Goal: Book appointment/travel/reservation

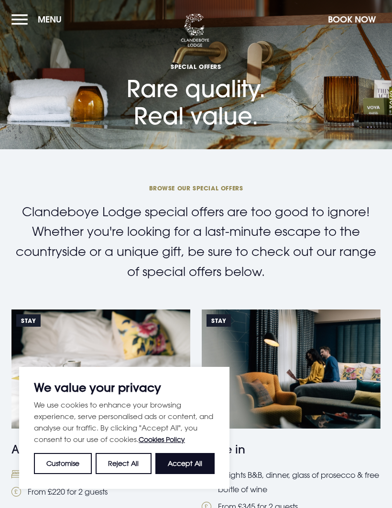
click at [195, 461] on button "Accept All" at bounding box center [184, 463] width 59 height 21
checkbox input "true"
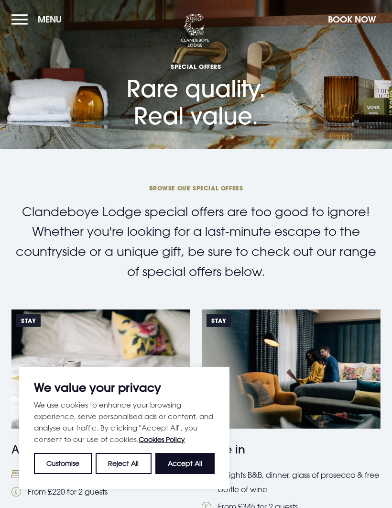
checkbox input "true"
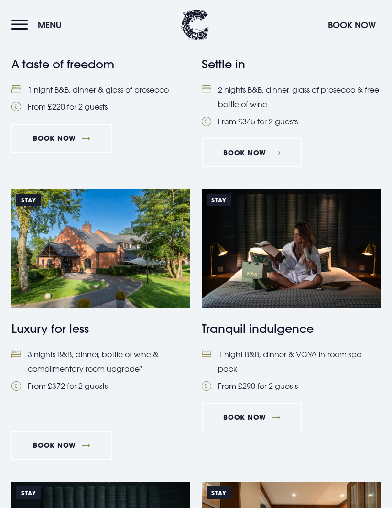
scroll to position [385, 0]
click at [90, 354] on li "3 nights B&B, dinner, bottle of wine & complimentary room upgrade*" at bounding box center [100, 361] width 179 height 29
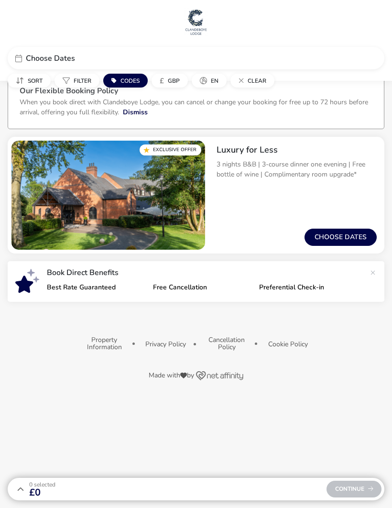
click at [70, 65] on div "Choose Dates" at bounding box center [196, 58] width 377 height 22
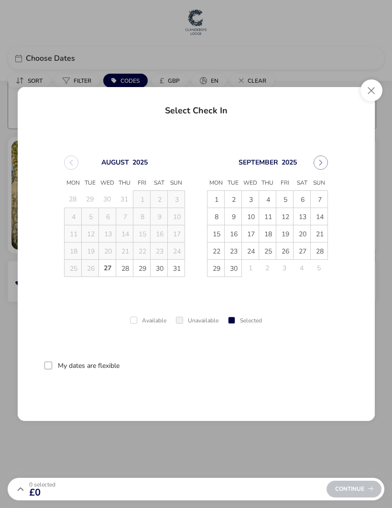
click at [322, 205] on span "7" at bounding box center [319, 199] width 17 height 17
click at [252, 220] on span "10" at bounding box center [250, 216] width 17 height 17
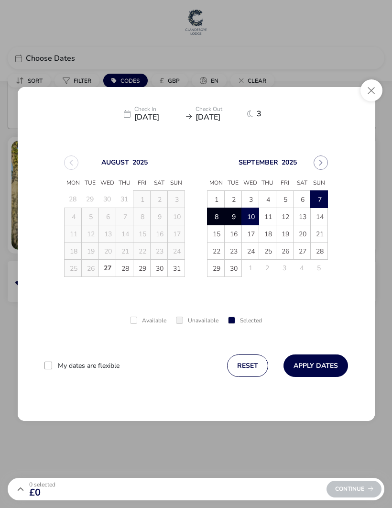
click at [320, 360] on button "Apply Dates" at bounding box center [315, 365] width 65 height 22
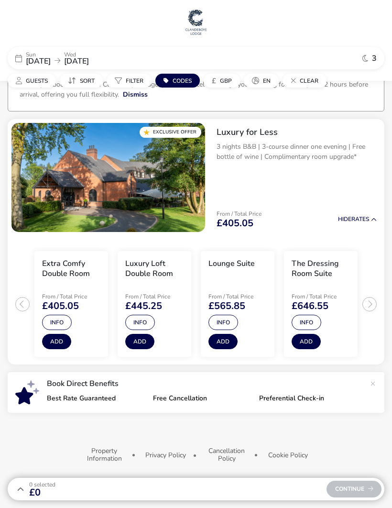
scroll to position [19, 0]
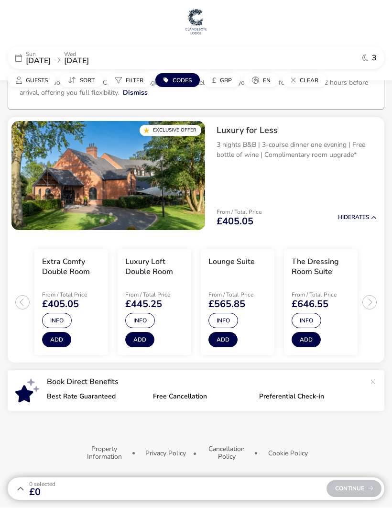
click at [246, 268] on div "Lounge Suite" at bounding box center [231, 269] width 46 height 24
click at [230, 314] on button "Info" at bounding box center [223, 320] width 30 height 15
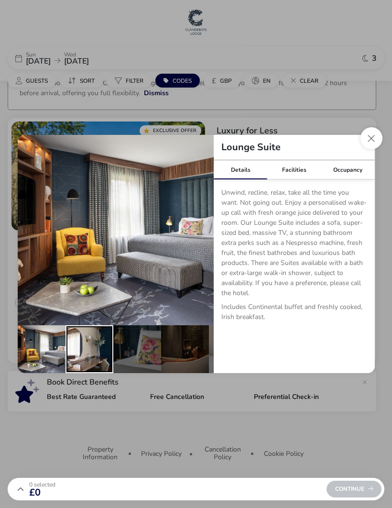
click at [97, 357] on div "details" at bounding box center [89, 349] width 48 height 48
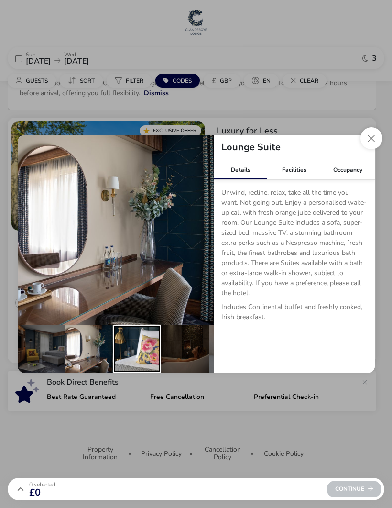
click at [146, 354] on div "details" at bounding box center [137, 349] width 48 height 48
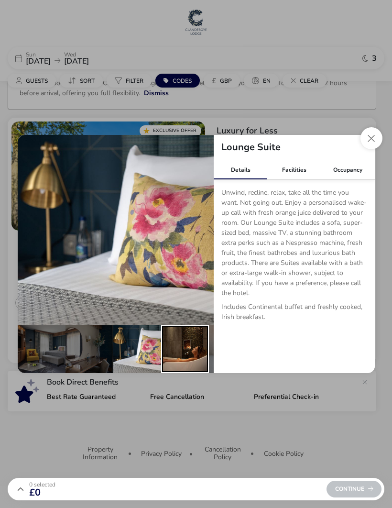
click at [189, 349] on div "details" at bounding box center [185, 349] width 48 height 48
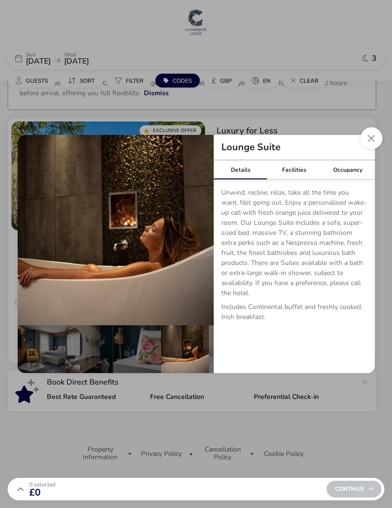
click at [297, 170] on div "Facilities" at bounding box center [294, 169] width 54 height 19
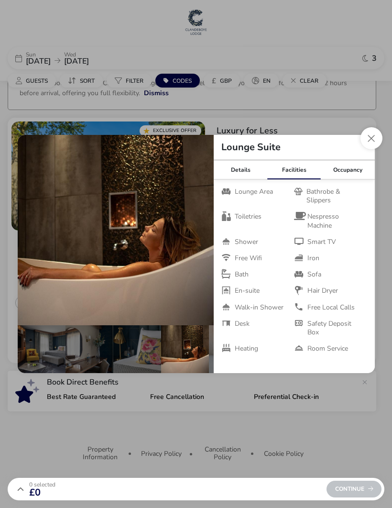
click at [354, 171] on div "Occupancy" at bounding box center [348, 169] width 54 height 19
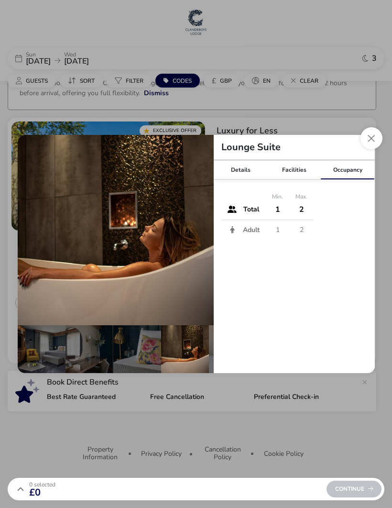
click at [376, 135] on button "Close dialog" at bounding box center [371, 138] width 22 height 22
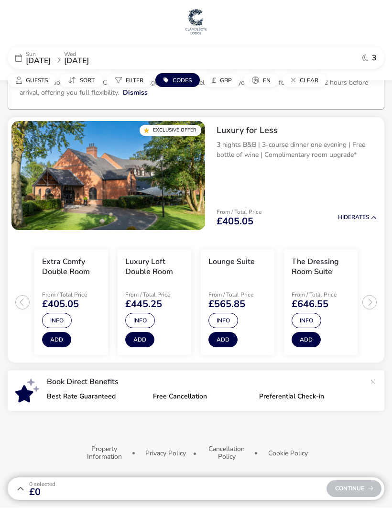
scroll to position [0, 0]
